Goal: Task Accomplishment & Management: Manage account settings

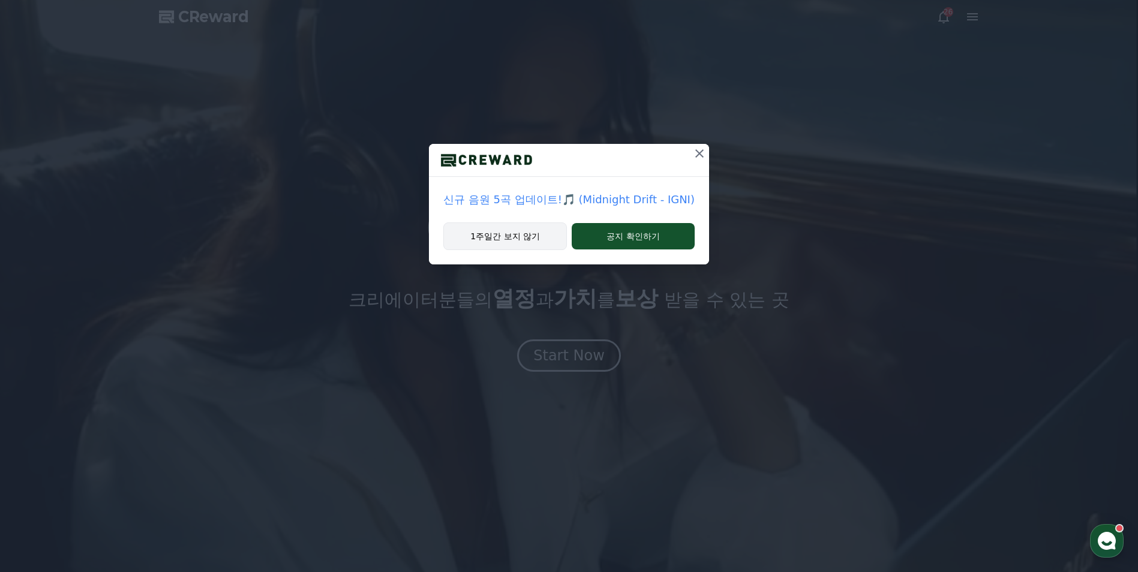
click at [484, 239] on button "1주일간 보지 않기" at bounding box center [505, 237] width 124 height 28
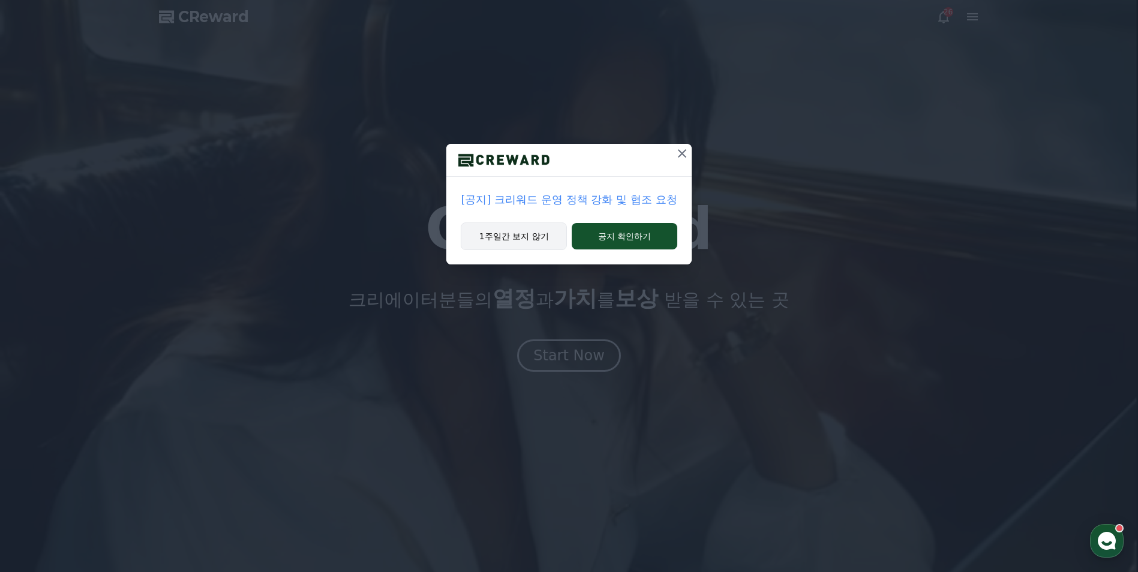
click at [517, 232] on button "1주일간 보지 않기" at bounding box center [514, 237] width 106 height 28
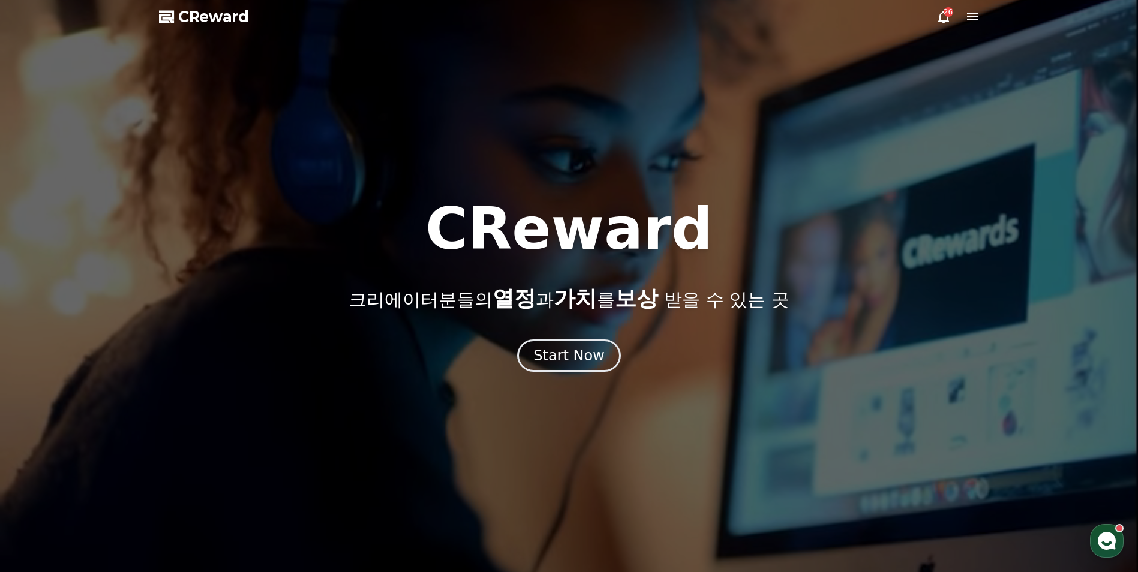
click at [950, 13] on div "26" at bounding box center [949, 12] width 10 height 10
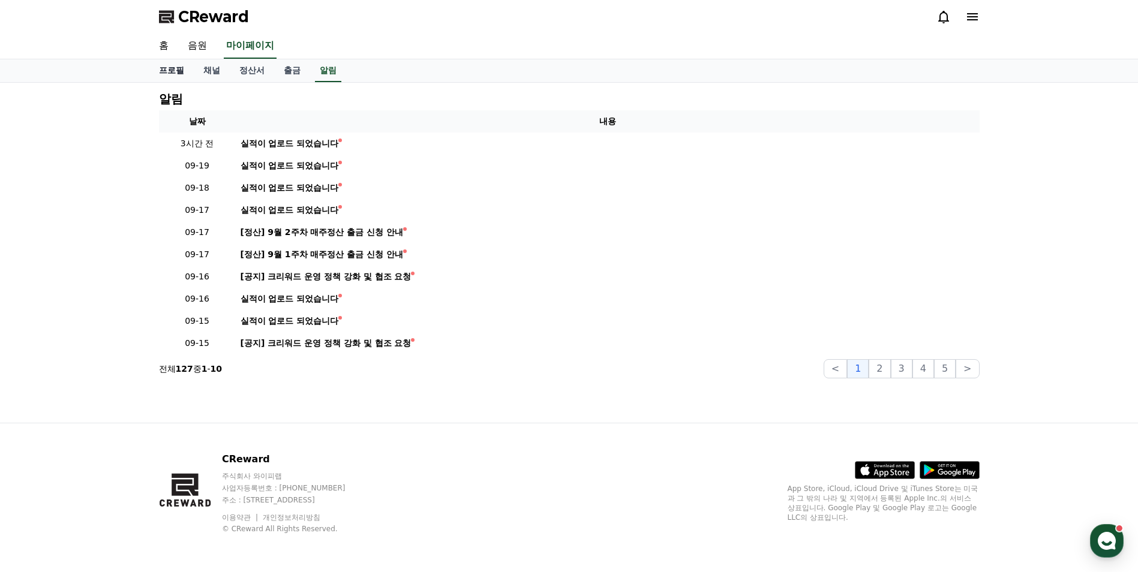
click at [165, 69] on link "프로필" at bounding box center [171, 70] width 44 height 23
select select "**********"
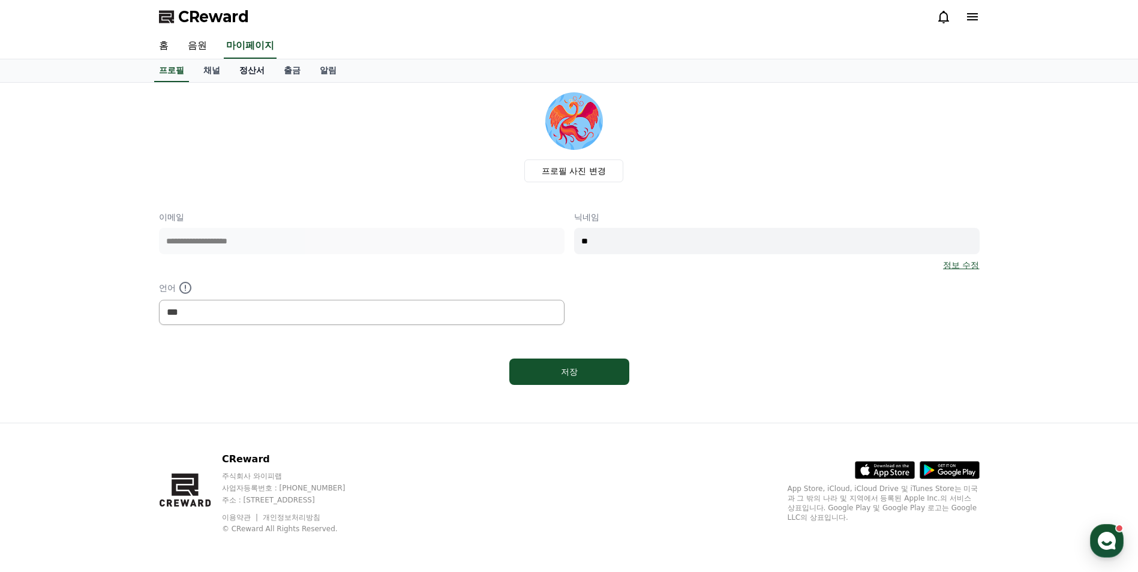
drag, startPoint x: 212, startPoint y: 72, endPoint x: 247, endPoint y: 71, distance: 34.8
click at [212, 73] on link "채널" at bounding box center [212, 70] width 36 height 23
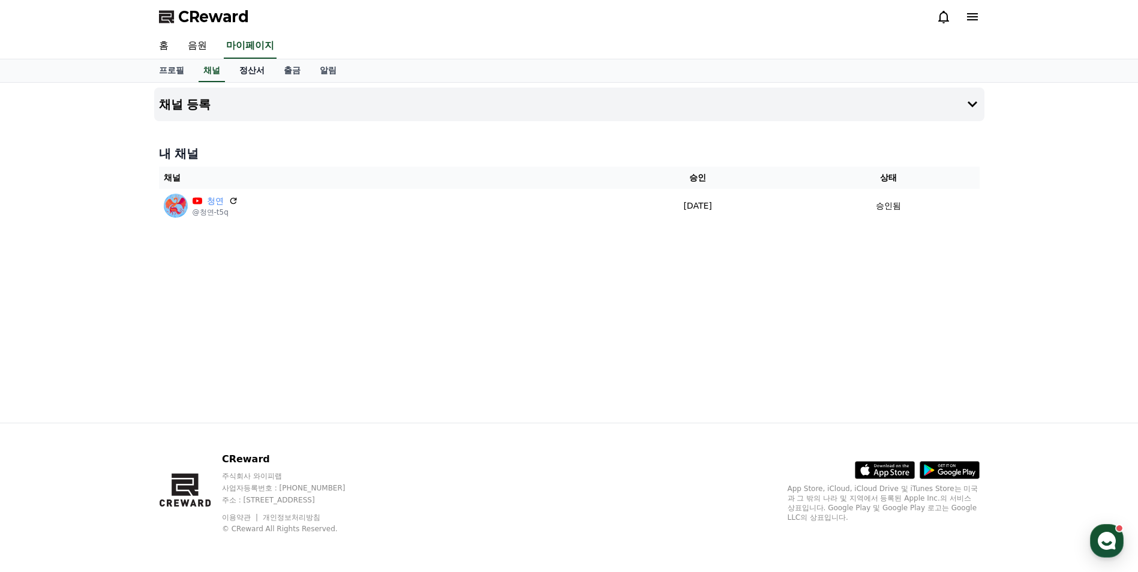
click at [253, 71] on link "정산서" at bounding box center [252, 70] width 44 height 23
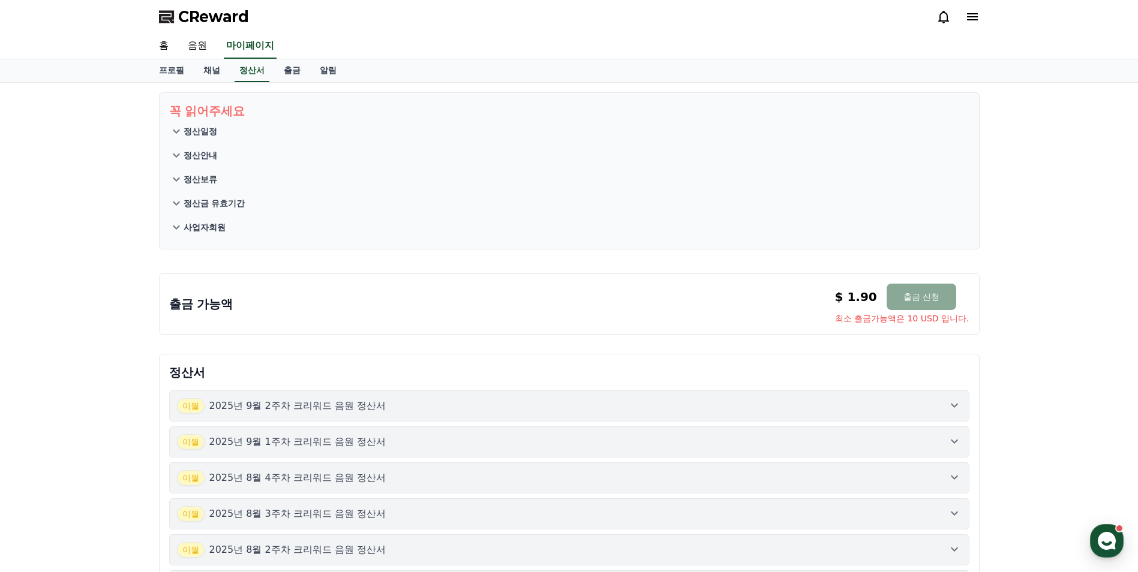
click at [209, 313] on div "출금 가능액 $ 1.90 출금 신청 최소 출금가능액은 10 USD 입니다. $ 1.90 출금 신청 최소 출금가능액은 10 USD 입니다." at bounding box center [569, 304] width 801 height 41
click at [919, 298] on button "출금 신청" at bounding box center [922, 297] width 70 height 26
click at [295, 70] on link "출금" at bounding box center [292, 70] width 36 height 23
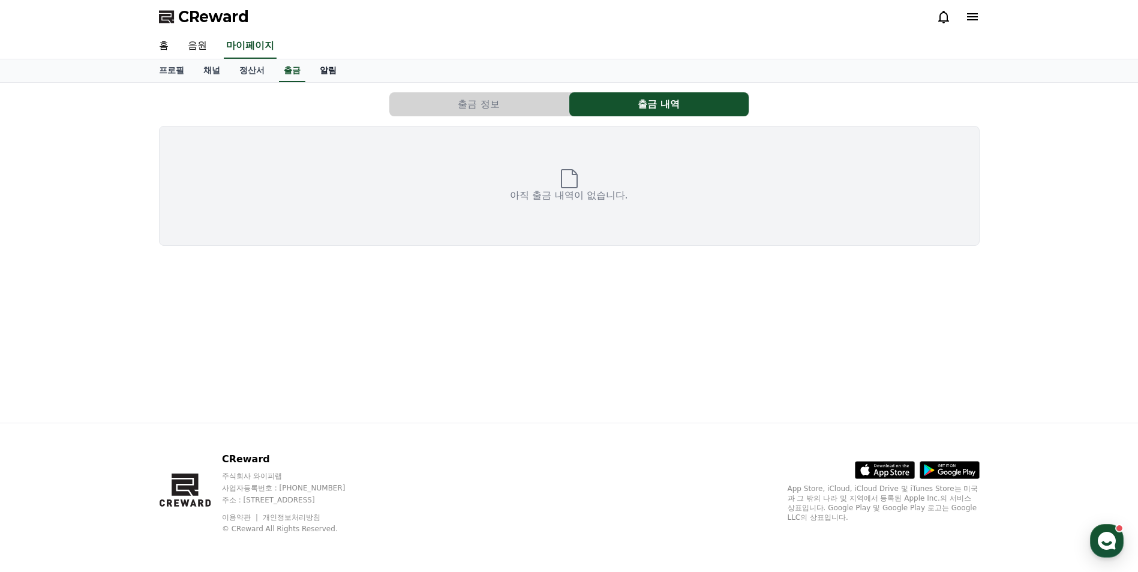
click at [332, 65] on link "알림" at bounding box center [328, 70] width 36 height 23
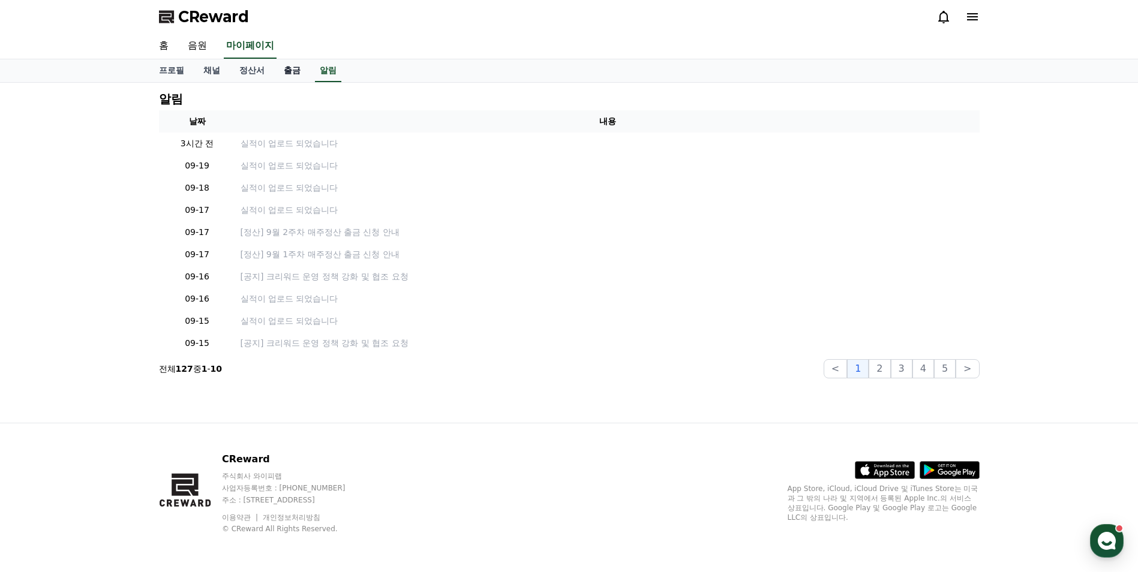
click at [284, 77] on link "출금" at bounding box center [292, 70] width 36 height 23
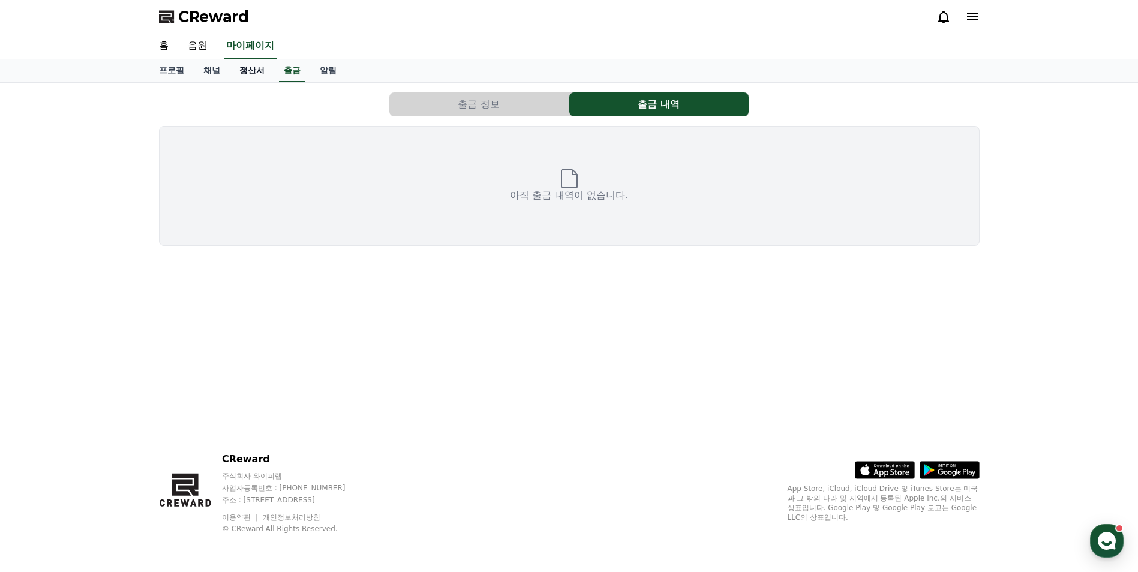
click at [236, 74] on link "정산서" at bounding box center [252, 70] width 44 height 23
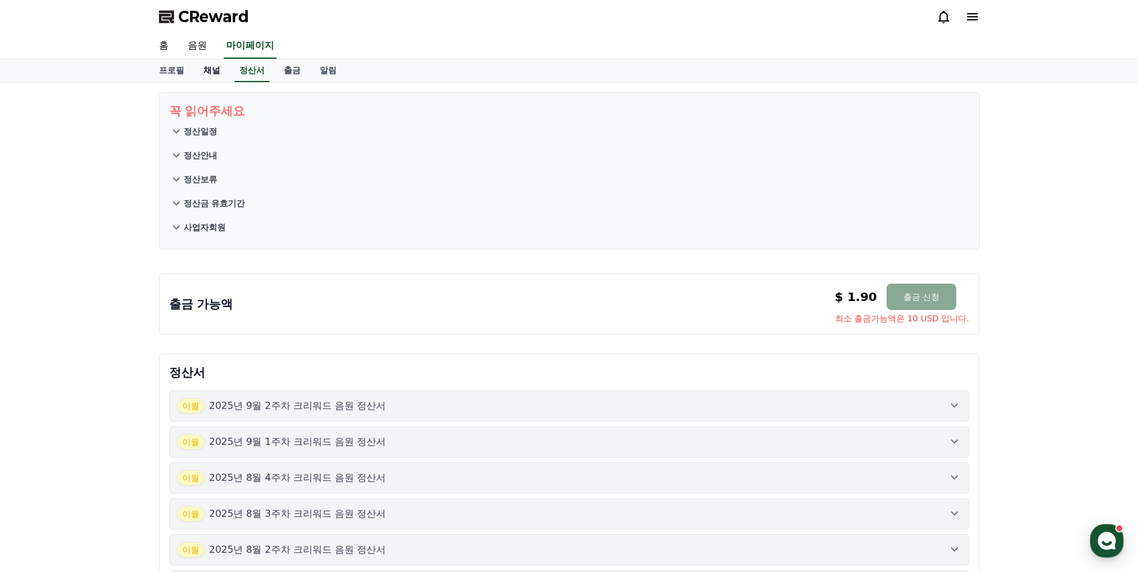
click at [212, 76] on link "채널" at bounding box center [212, 70] width 36 height 23
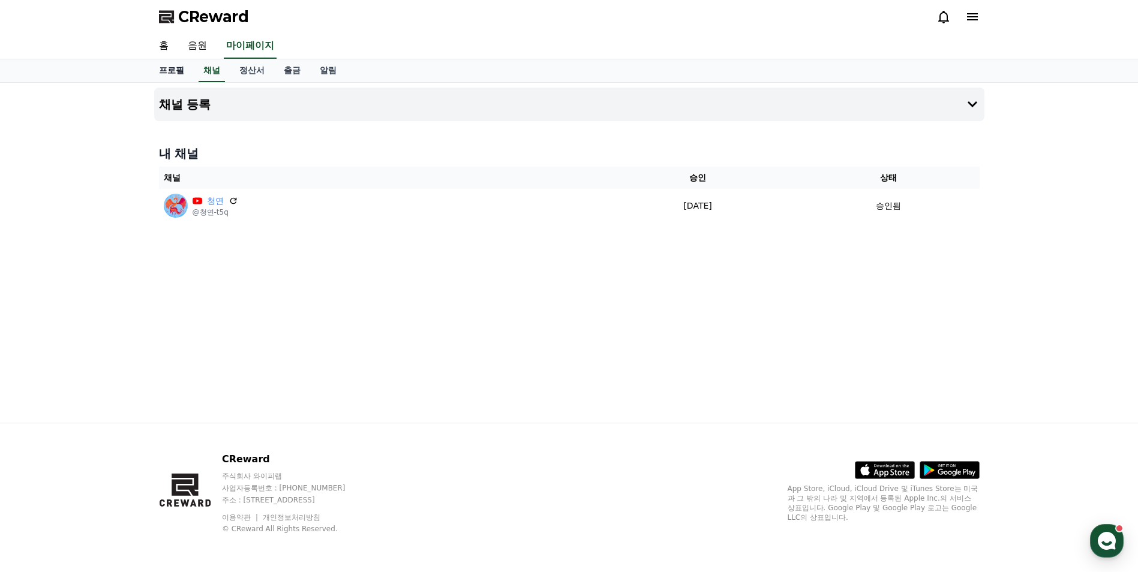
click at [159, 72] on link "프로필" at bounding box center [171, 70] width 44 height 23
select select "**********"
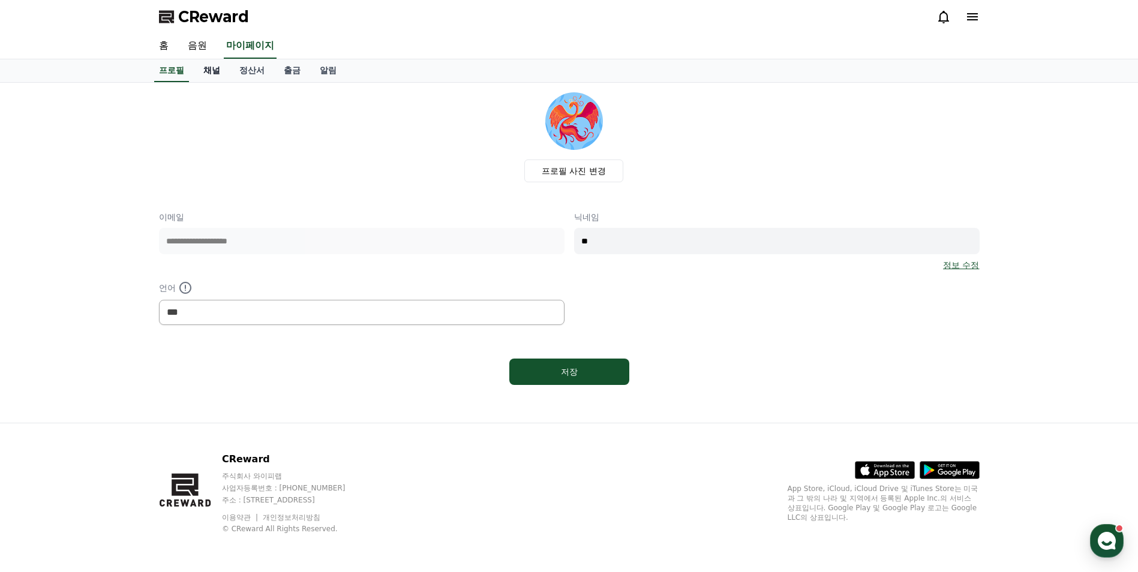
click at [217, 73] on link "채널" at bounding box center [212, 70] width 36 height 23
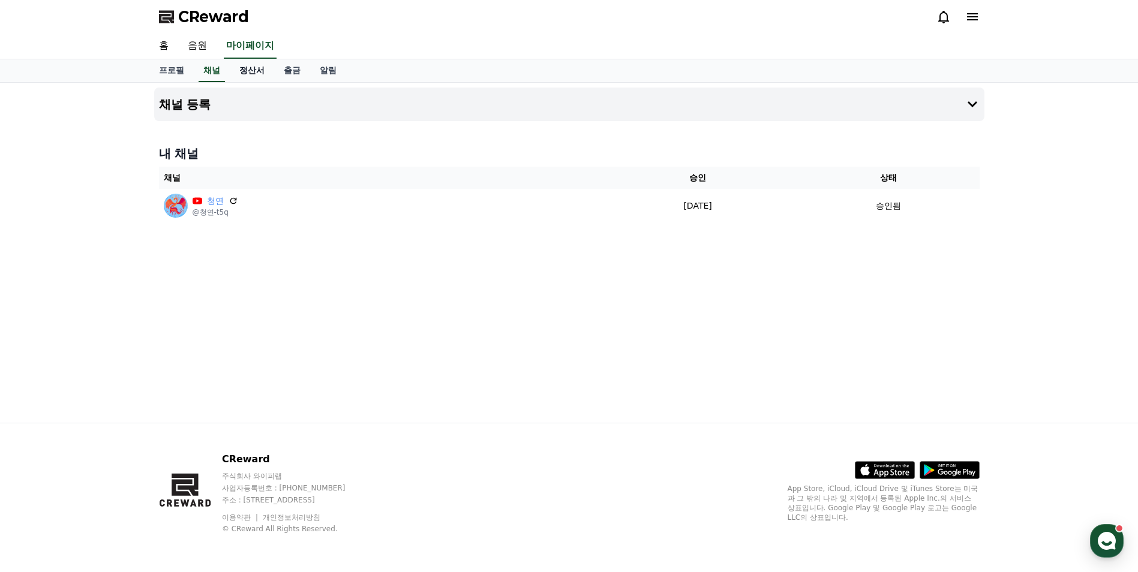
click at [253, 68] on link "정산서" at bounding box center [252, 70] width 44 height 23
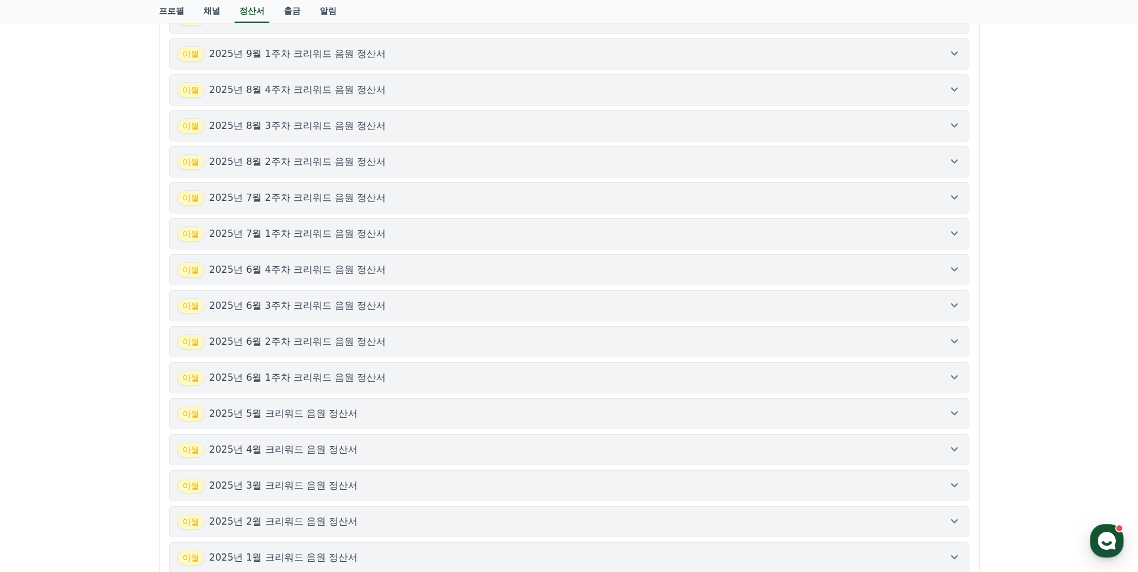
scroll to position [208, 0]
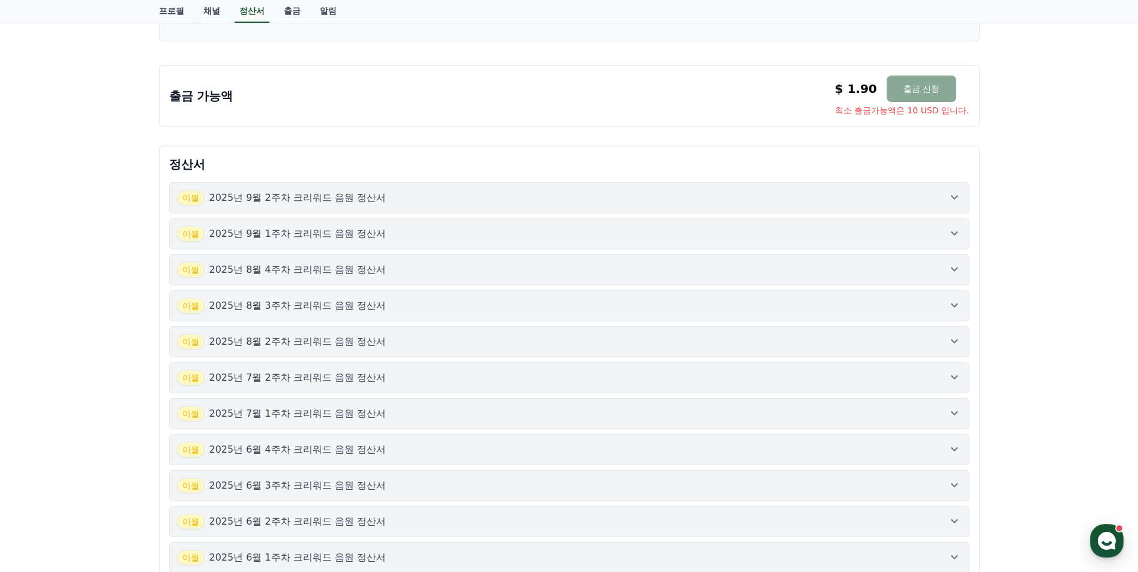
click at [353, 190] on button "[DATE]년 9월 2주차 크리워드 음원 정산서" at bounding box center [569, 197] width 801 height 31
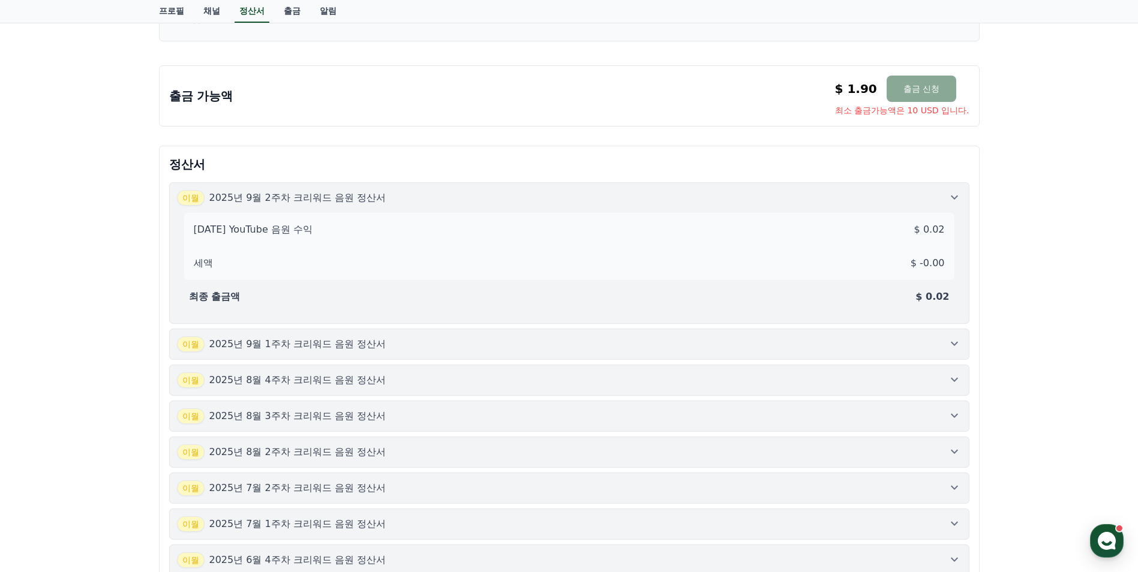
click at [238, 348] on p "2025년 9월 1주차 크리워드 음원 정산서" at bounding box center [297, 344] width 177 height 14
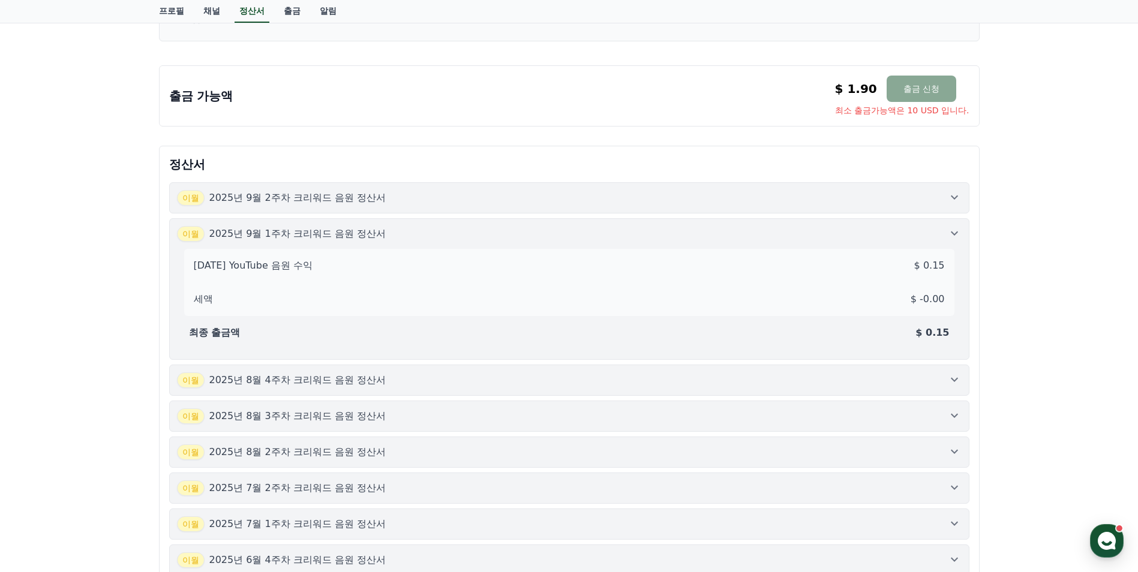
click at [252, 385] on p "2025년 8월 4주차 크리워드 음원 정산서" at bounding box center [297, 380] width 177 height 14
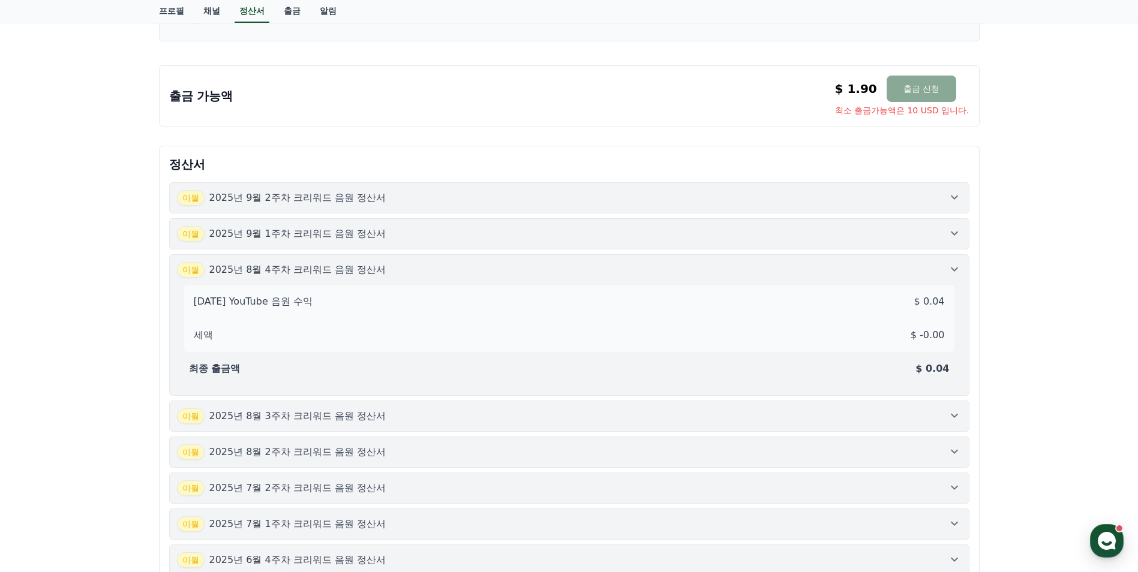
click at [256, 415] on p "2025년 8월 3주차 크리워드 음원 정산서" at bounding box center [297, 416] width 177 height 14
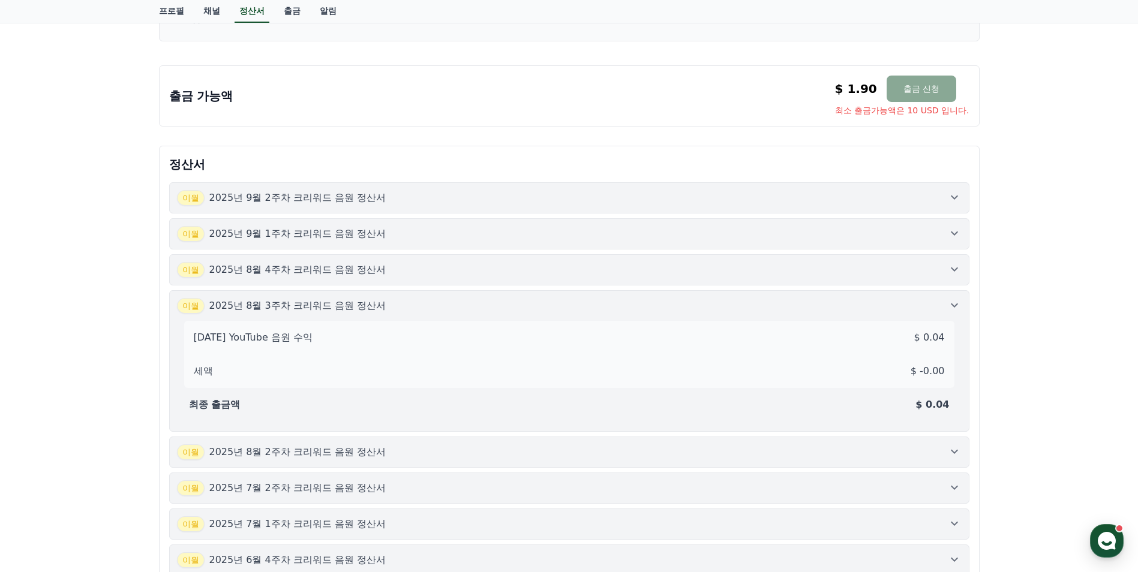
click at [265, 446] on p "2025년 8월 2주차 크리워드 음원 정산서" at bounding box center [297, 452] width 177 height 14
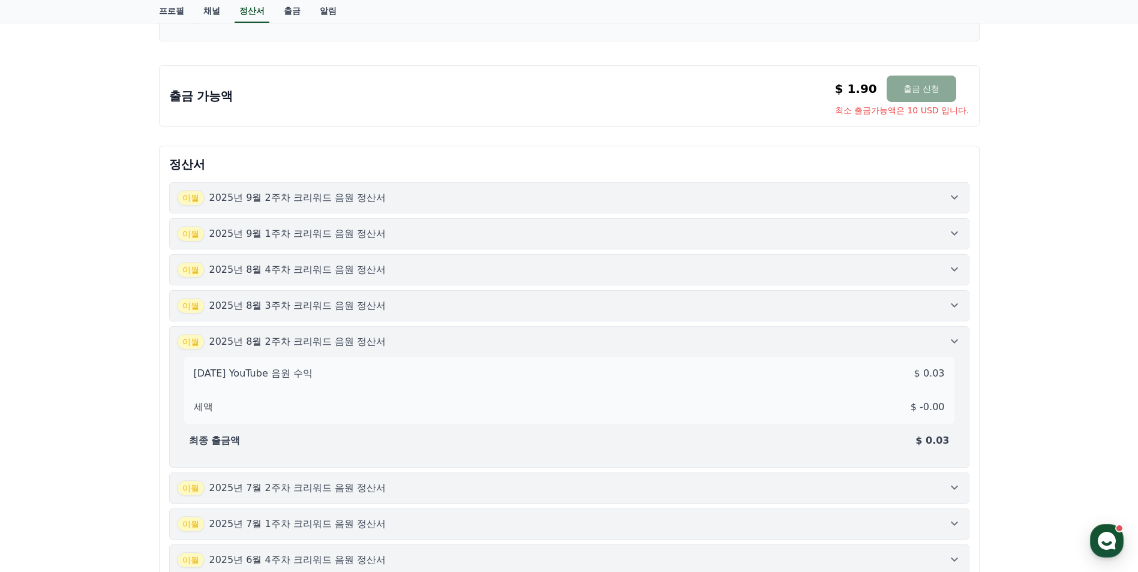
click at [273, 484] on p "2025년 7월 2주차 크리워드 음원 정산서" at bounding box center [297, 488] width 177 height 14
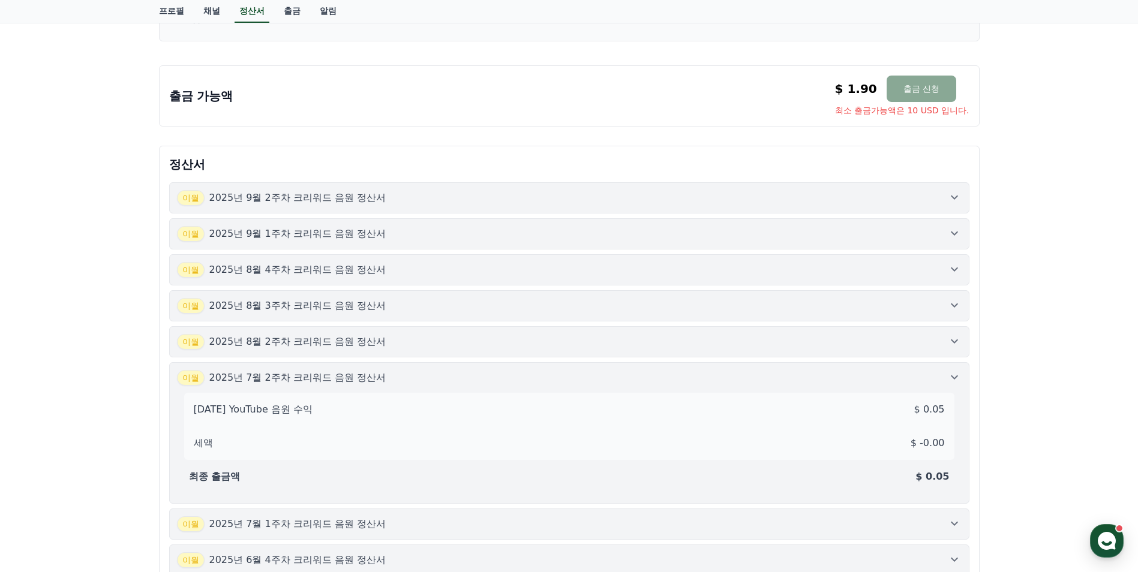
click at [279, 525] on p "2025년 7월 1주차 크리워드 음원 정산서" at bounding box center [297, 524] width 177 height 14
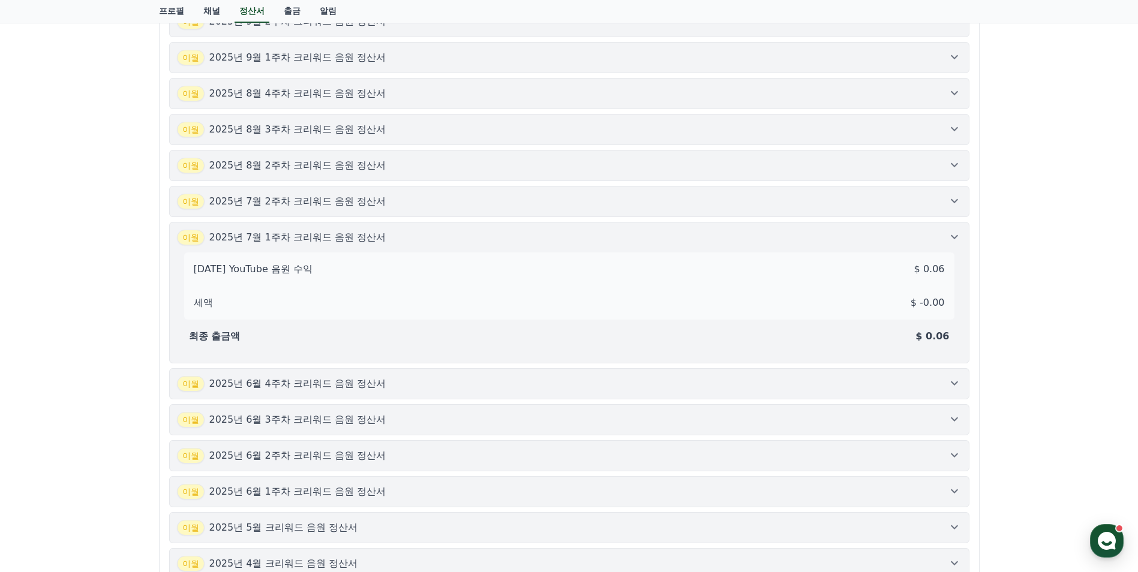
scroll to position [388, 0]
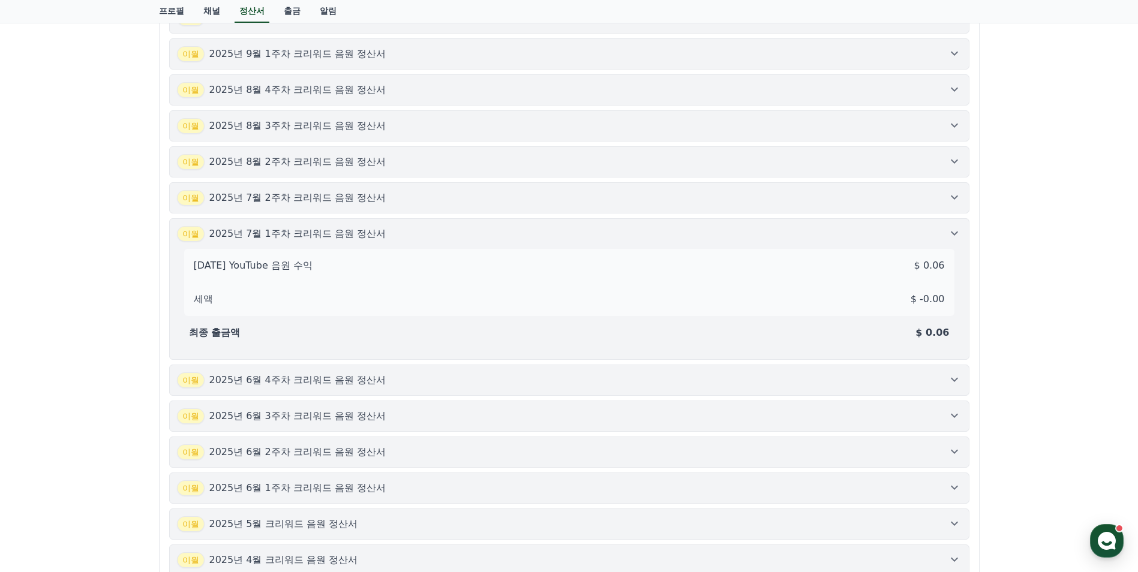
click at [265, 379] on p "2025년 6월 4주차 크리워드 음원 정산서" at bounding box center [297, 380] width 177 height 14
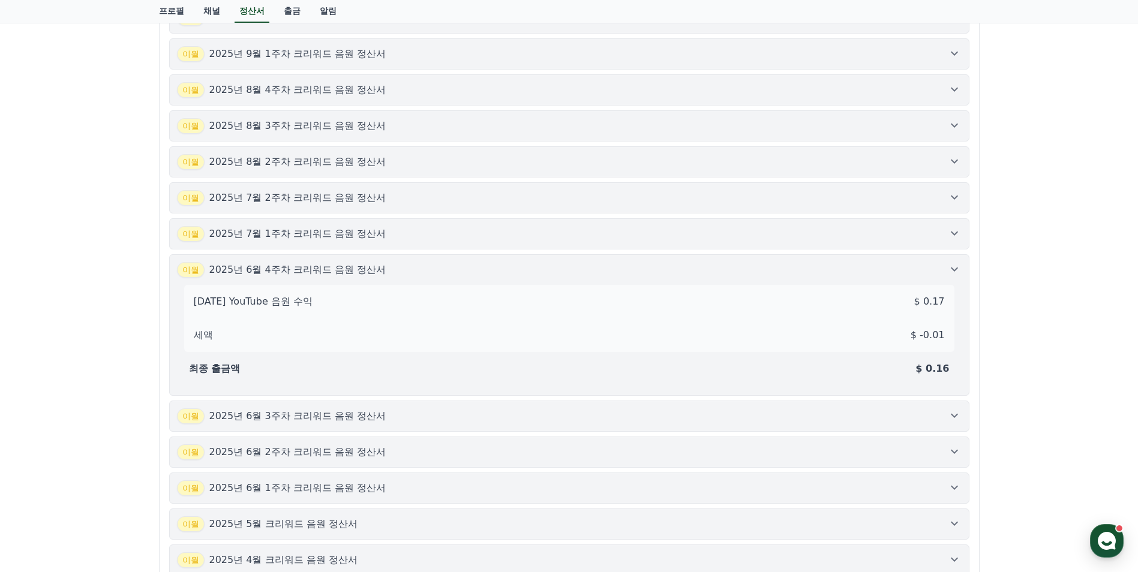
click at [269, 413] on p "2025년 6월 3주차 크리워드 음원 정산서" at bounding box center [297, 416] width 177 height 14
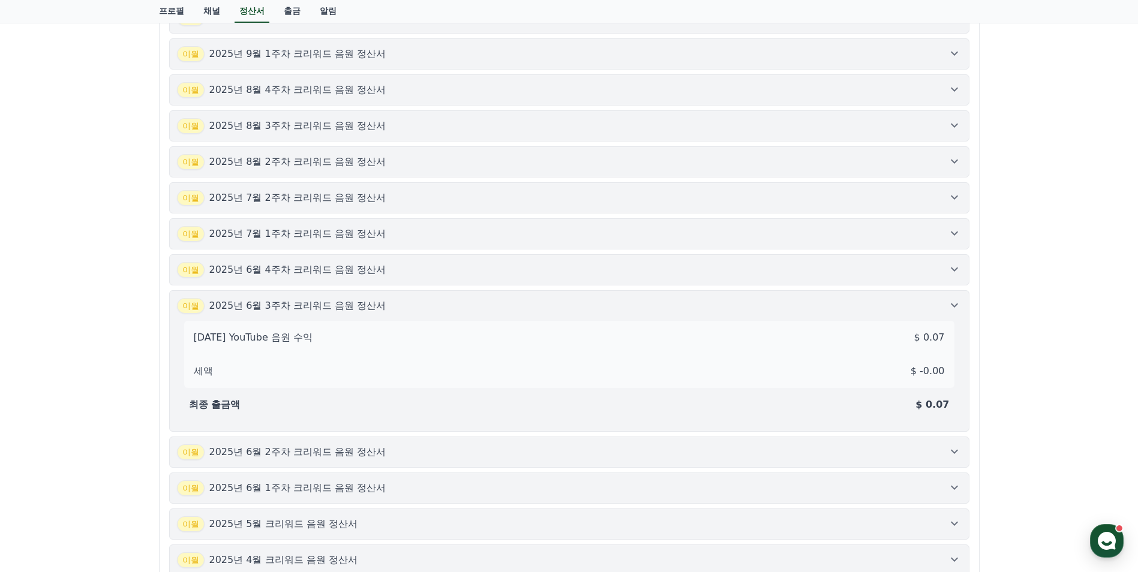
scroll to position [448, 0]
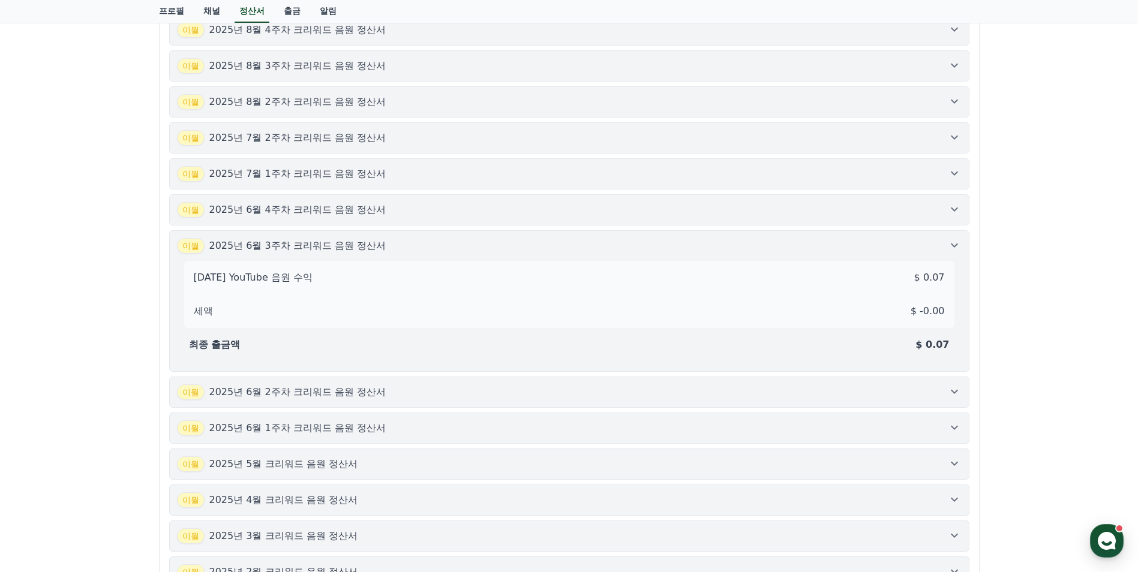
click at [276, 394] on p "2025년 6월 2주차 크리워드 음원 정산서" at bounding box center [297, 392] width 177 height 14
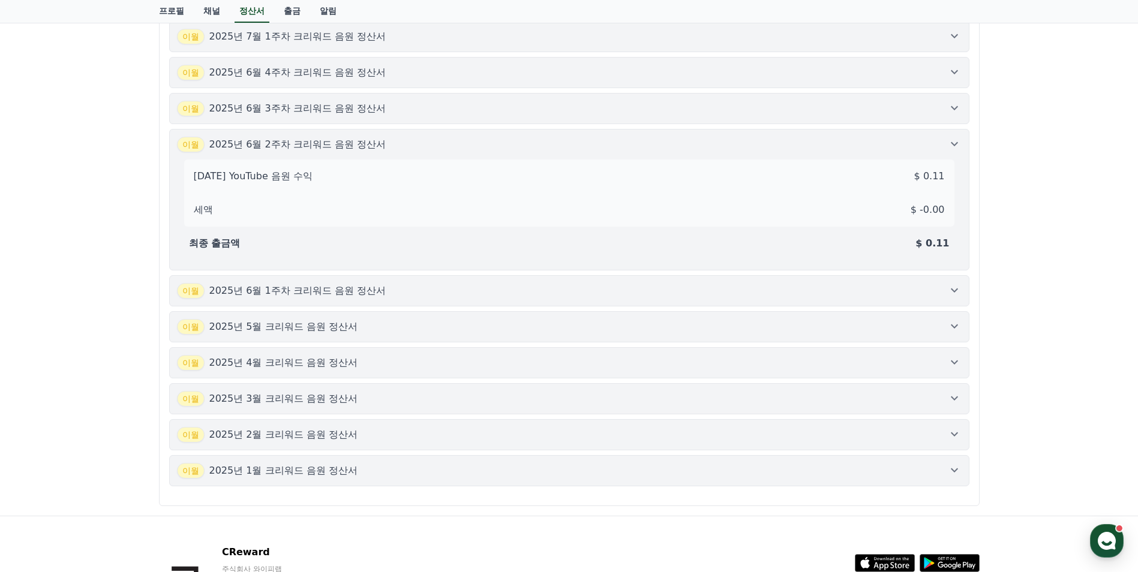
scroll to position [679, 0]
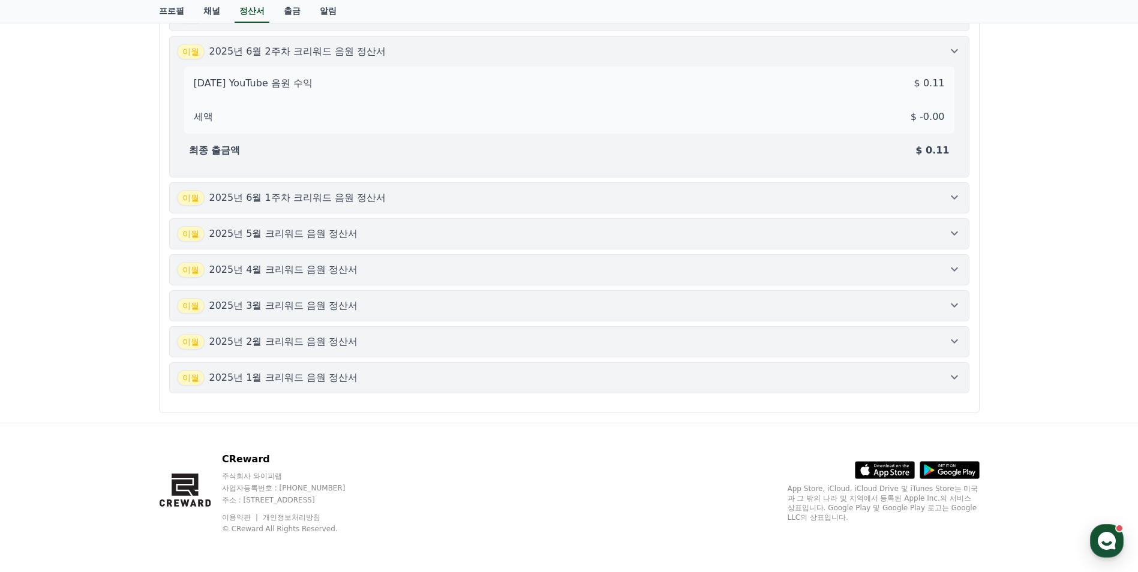
click at [277, 388] on button "[DATE]년 1월 크리워드 음원 정산서" at bounding box center [569, 377] width 801 height 31
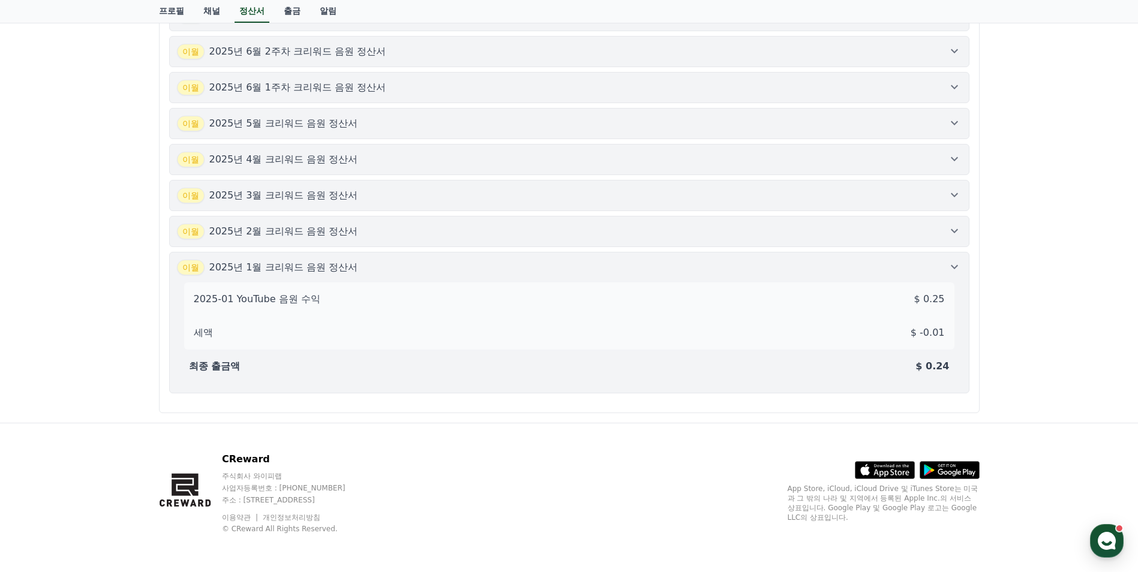
click at [280, 272] on p "2025년 1월 크리워드 음원 정산서" at bounding box center [283, 267] width 148 height 14
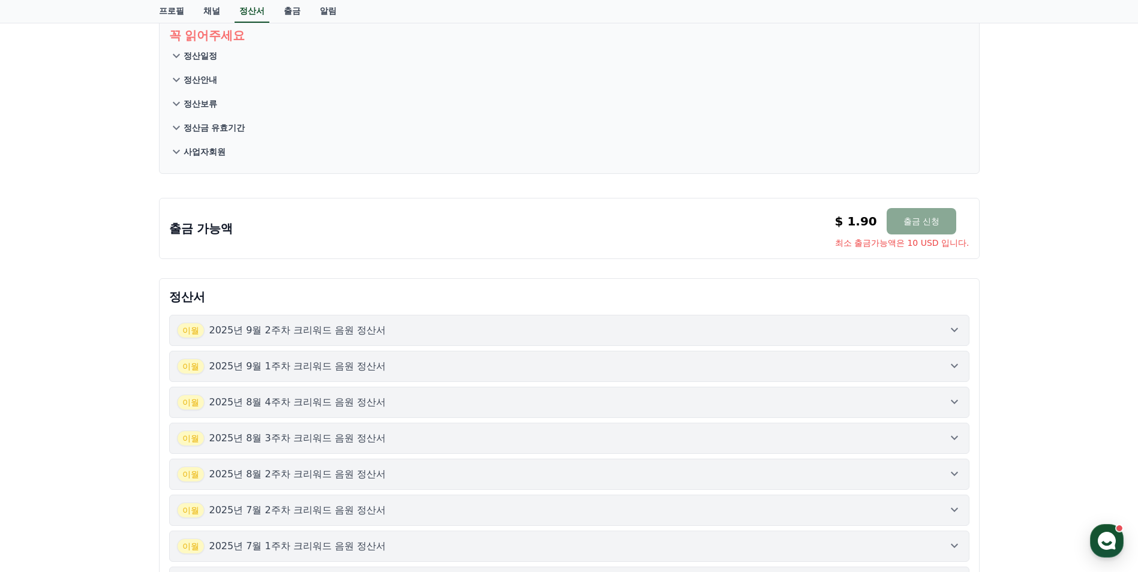
scroll to position [0, 0]
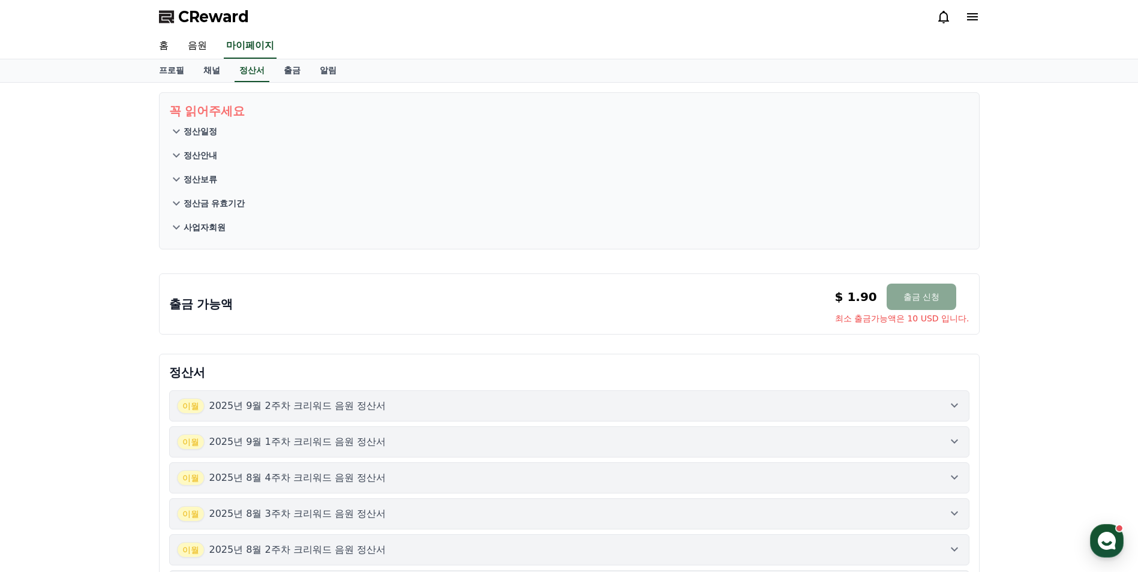
click at [211, 131] on p "정산일정" at bounding box center [201, 131] width 34 height 12
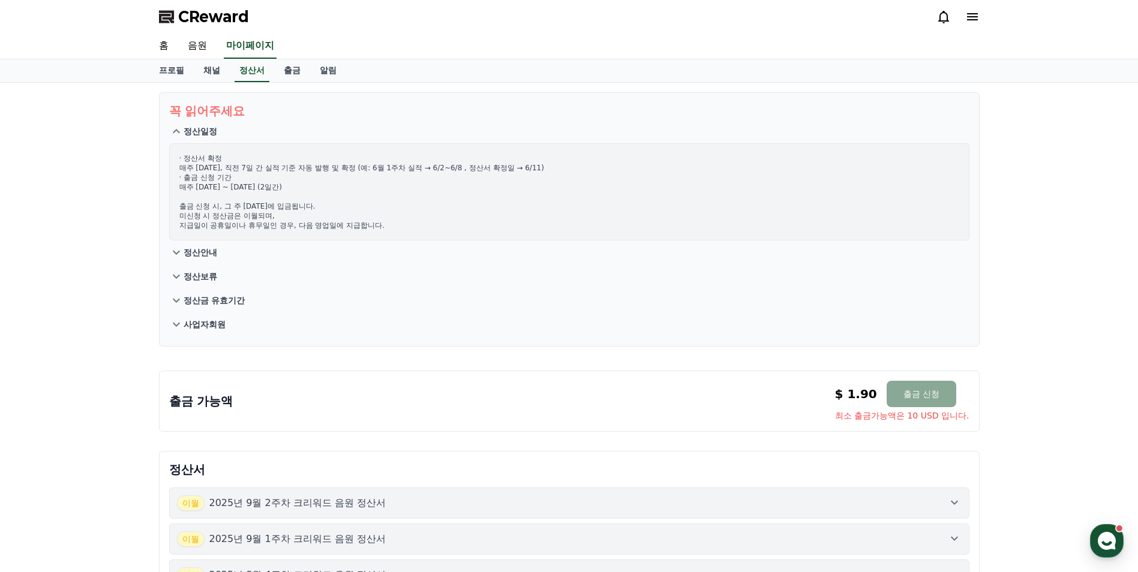
click at [198, 249] on p "정산안내" at bounding box center [201, 253] width 34 height 12
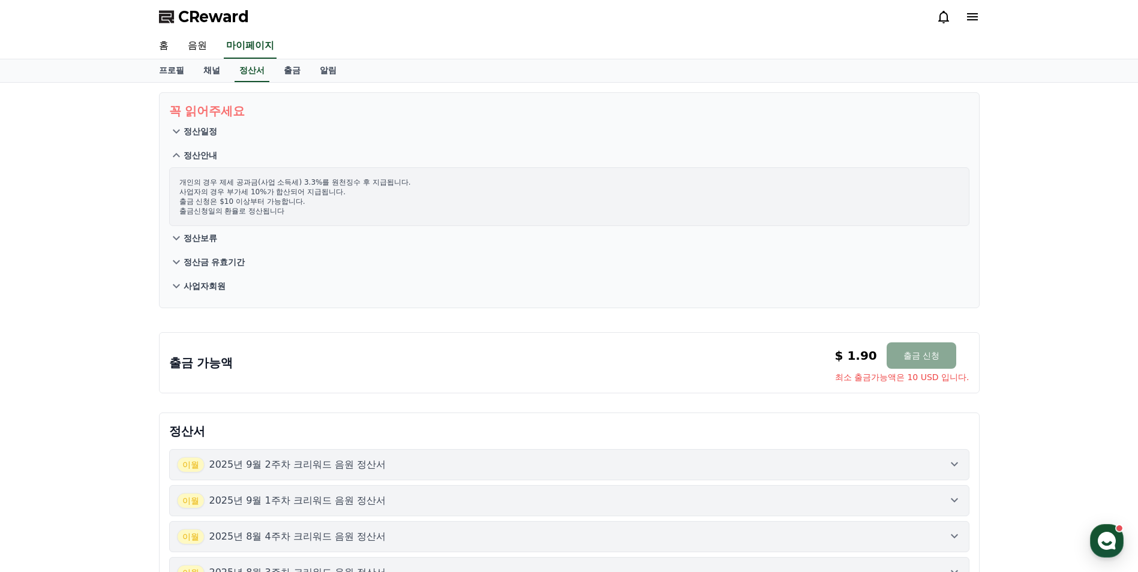
click at [208, 232] on button "정산보류" at bounding box center [569, 238] width 801 height 24
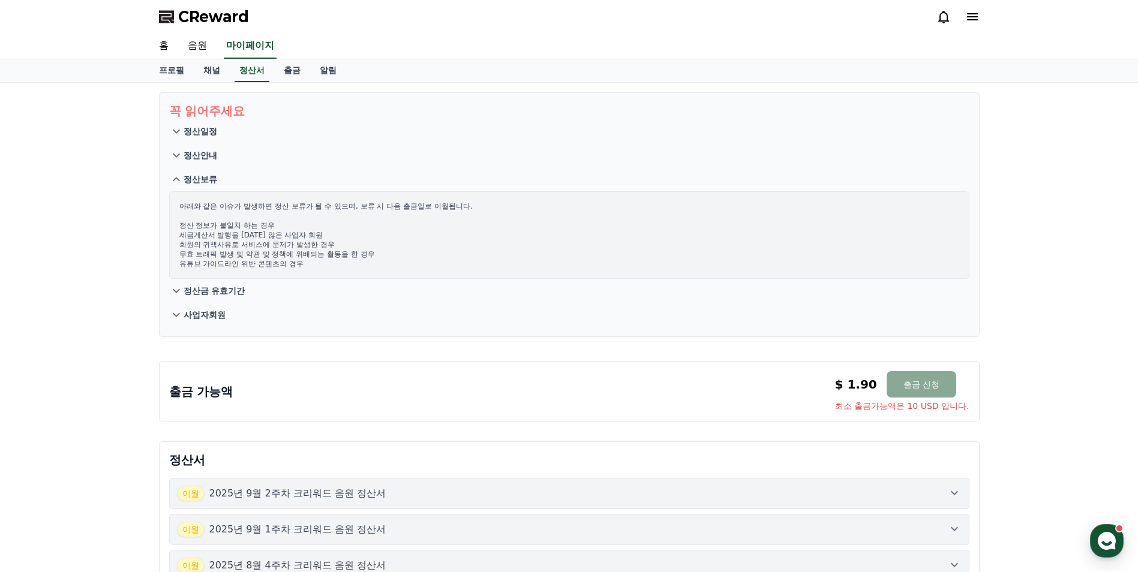
click at [228, 293] on p "정산금 유효기간" at bounding box center [215, 291] width 62 height 12
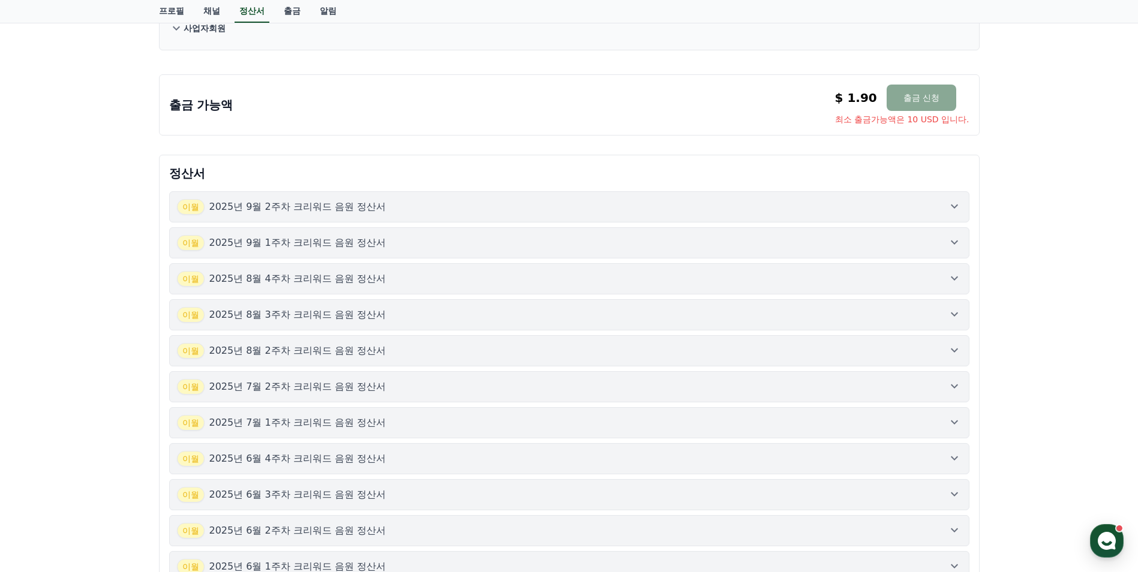
scroll to position [120, 0]
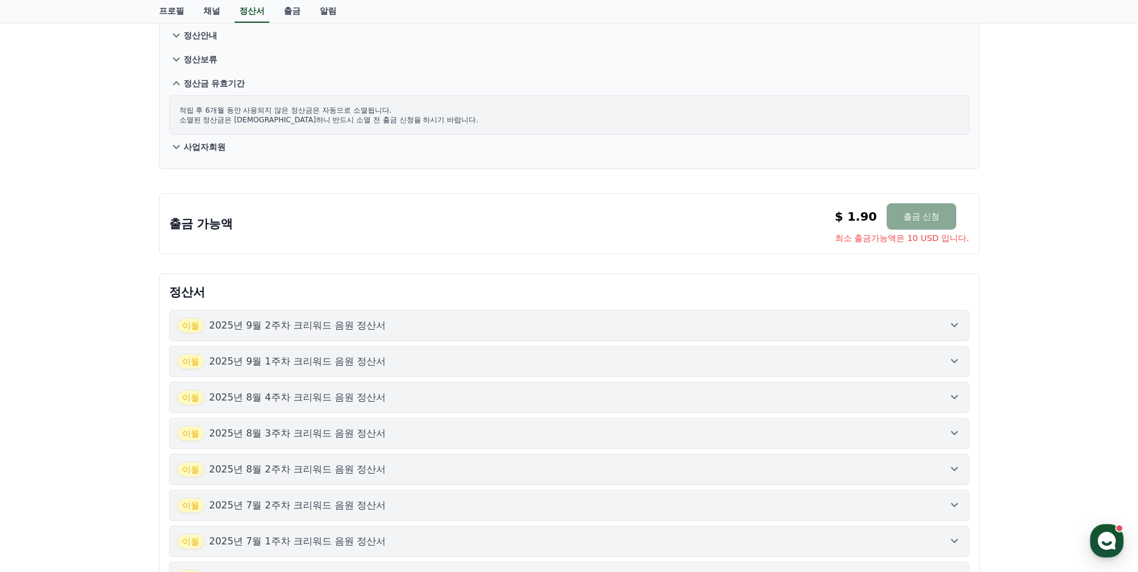
click at [209, 59] on p "정산보류" at bounding box center [201, 59] width 34 height 12
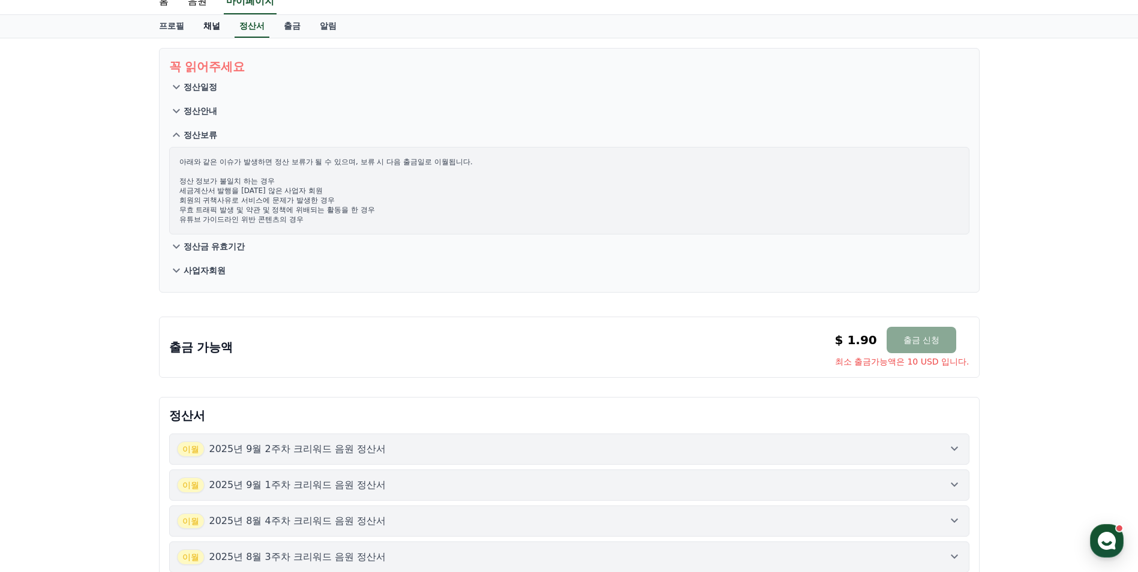
scroll to position [0, 0]
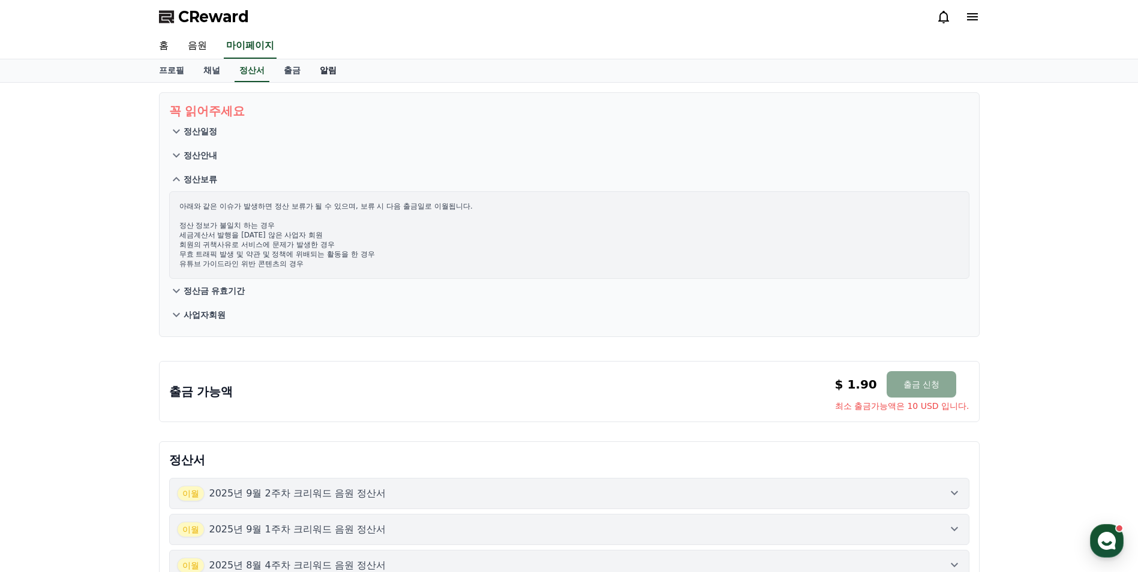
click at [329, 77] on link "알림" at bounding box center [328, 70] width 36 height 23
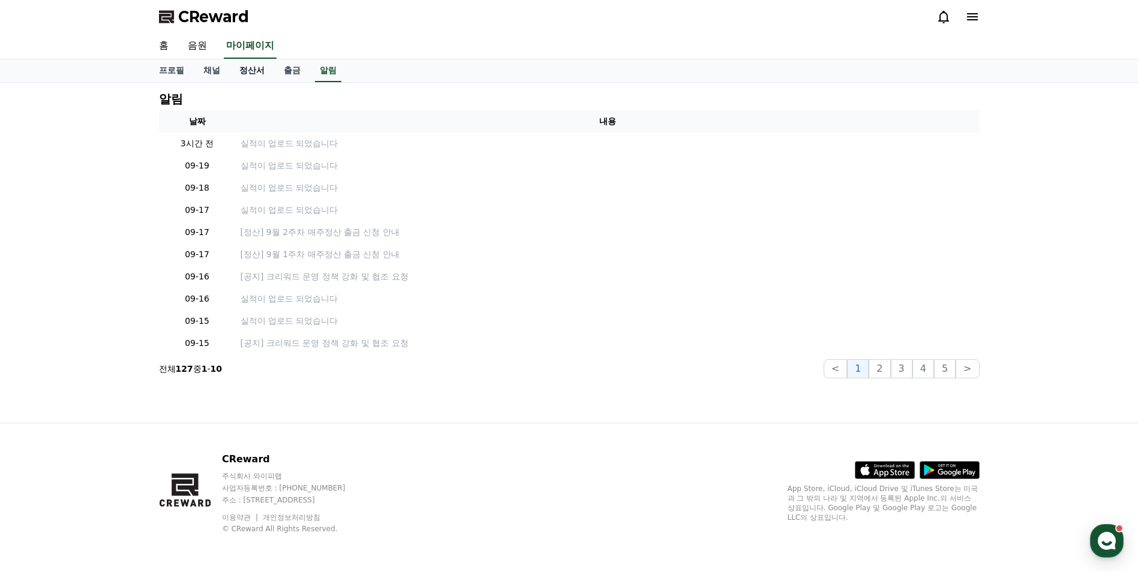
click at [252, 70] on link "정산서" at bounding box center [252, 70] width 44 height 23
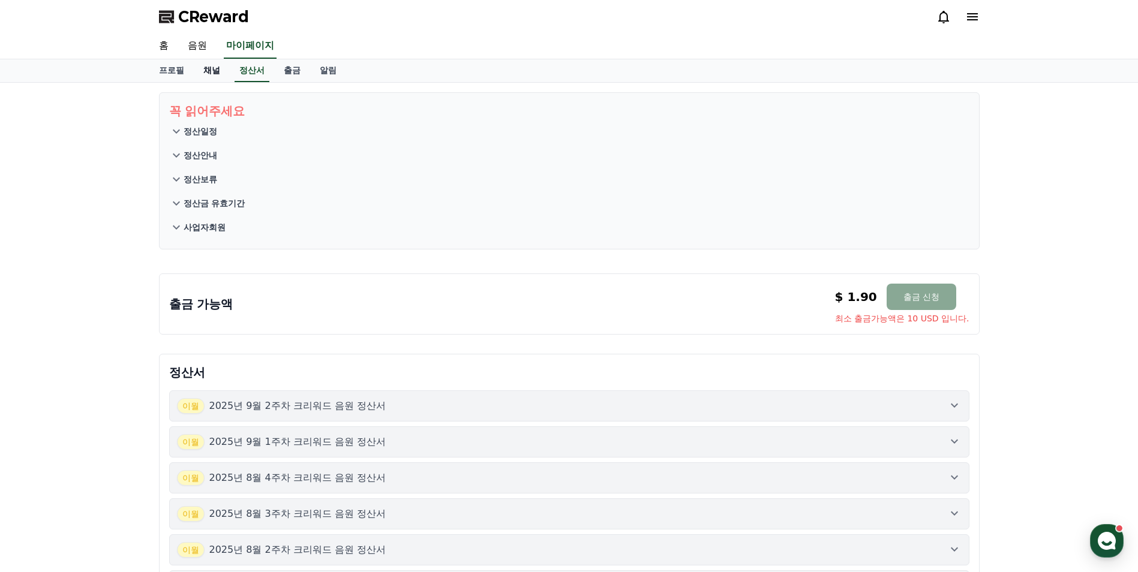
click at [211, 70] on link "채널" at bounding box center [212, 70] width 36 height 23
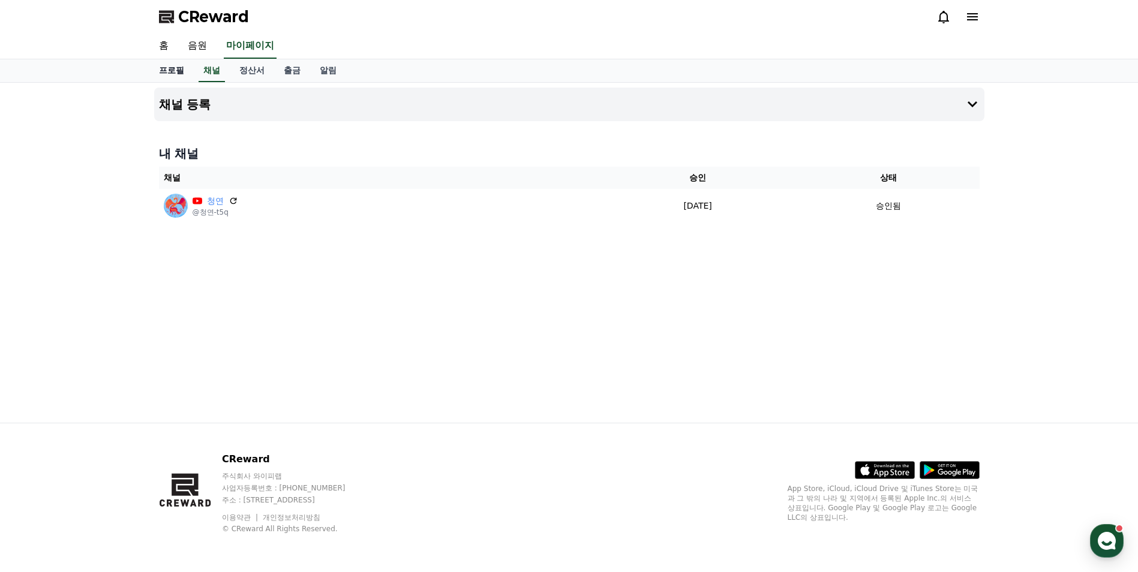
click at [167, 70] on link "프로필" at bounding box center [171, 70] width 44 height 23
select select "**********"
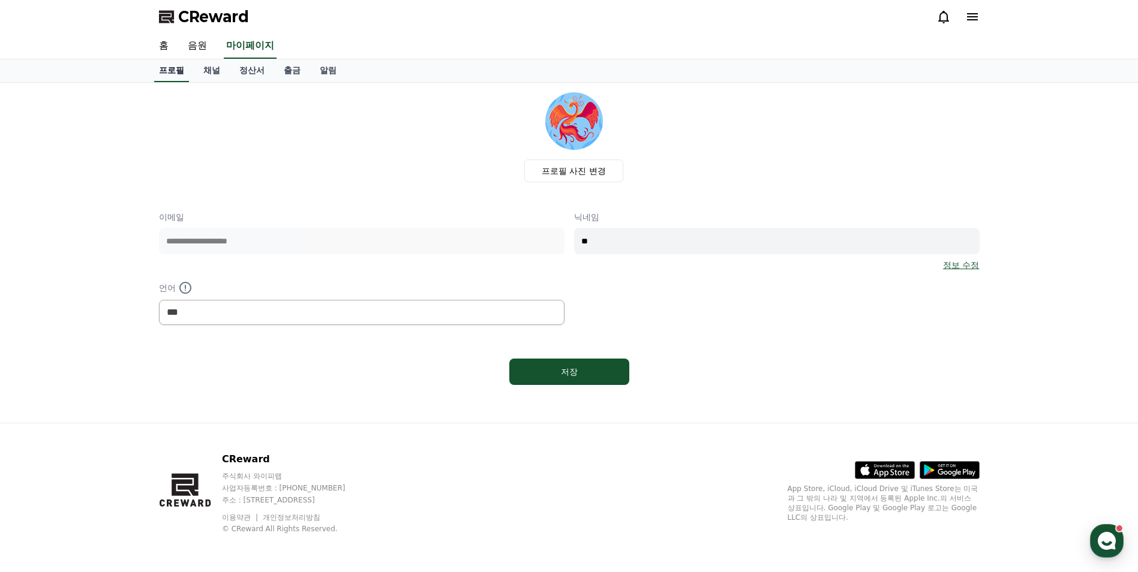
click at [161, 44] on link "홈" at bounding box center [163, 46] width 29 height 25
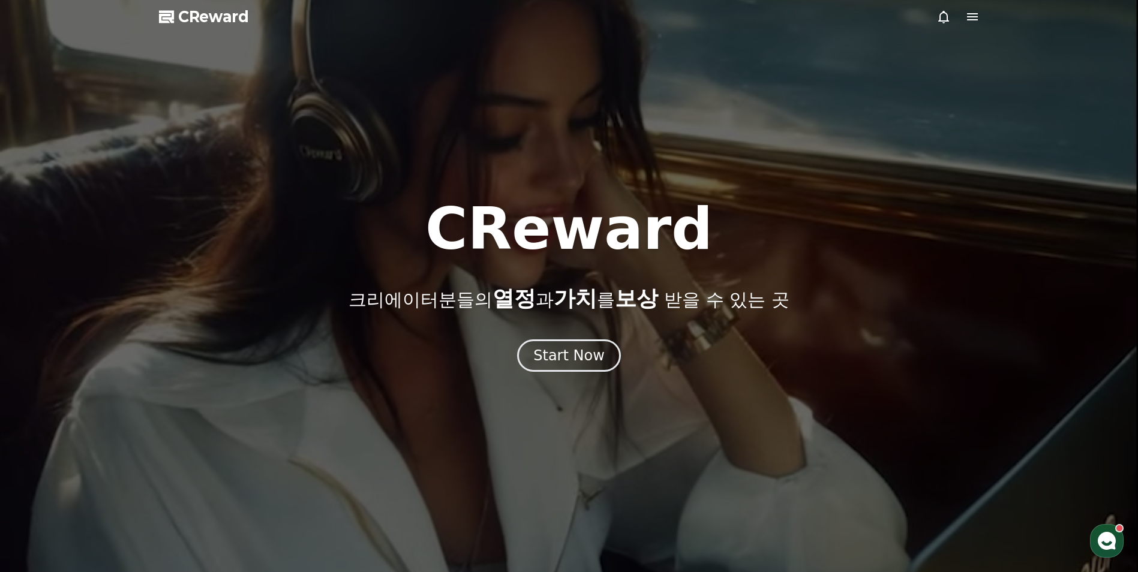
click at [728, 174] on div at bounding box center [569, 286] width 1138 height 572
